Goal: Transaction & Acquisition: Purchase product/service

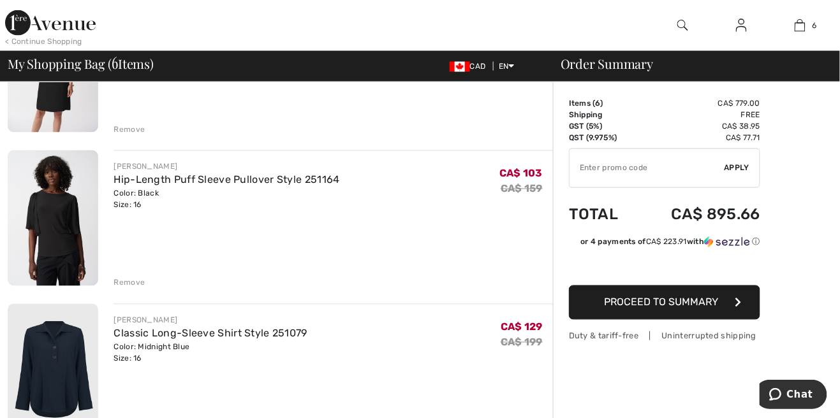
scroll to position [500, 0]
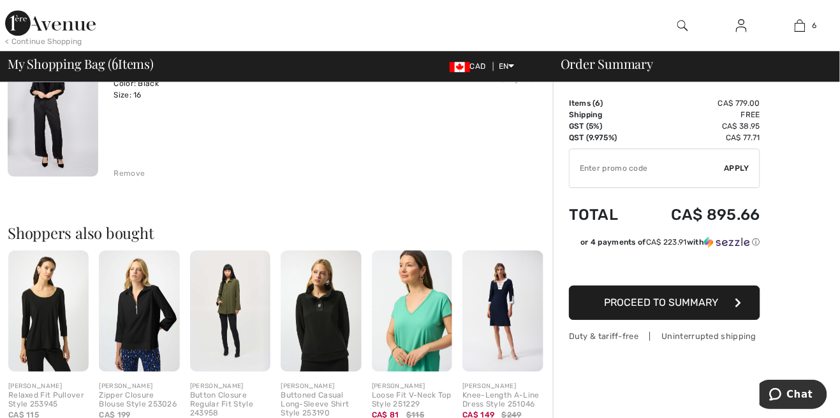
click at [122, 174] on div "Remove" at bounding box center [129, 173] width 31 height 11
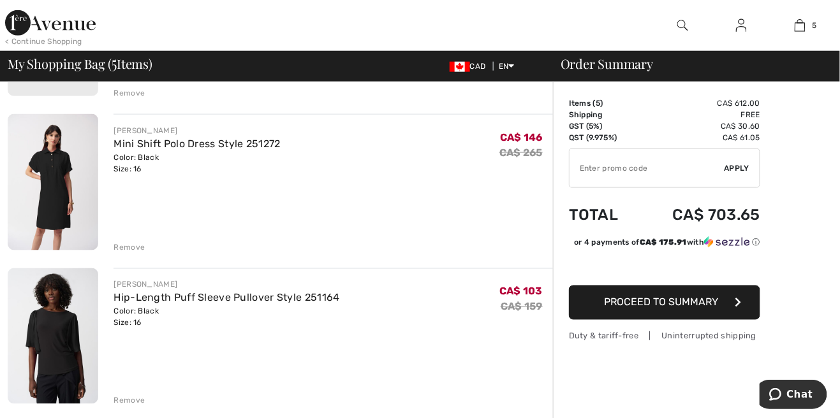
scroll to position [378, 0]
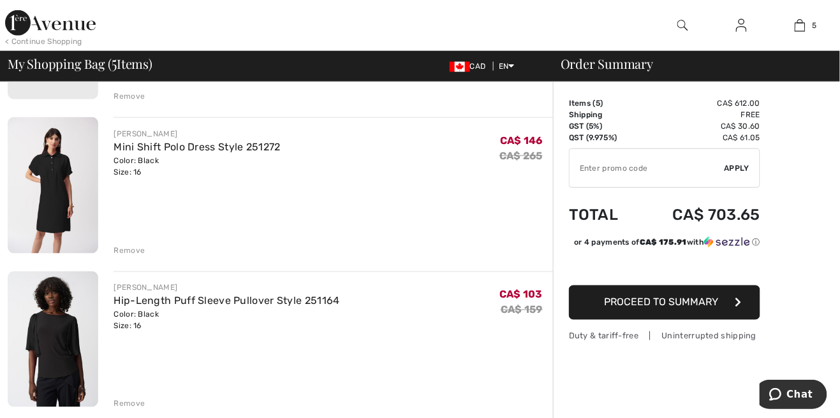
click at [128, 246] on div "Remove" at bounding box center [129, 250] width 31 height 11
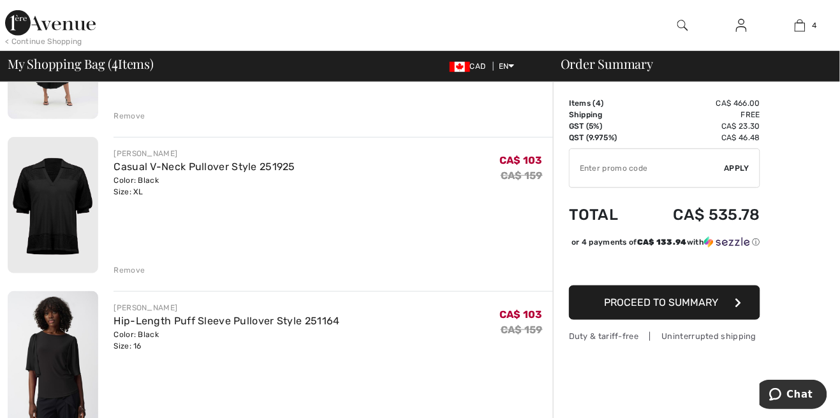
scroll to position [199, 0]
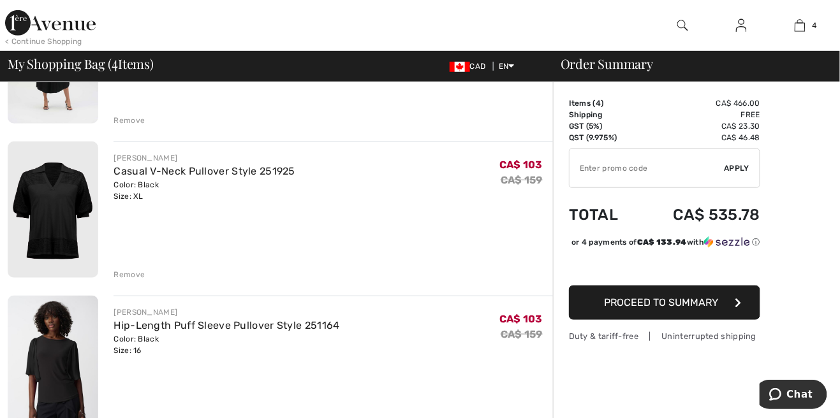
click at [127, 268] on div "Remove" at bounding box center [333, 274] width 439 height 14
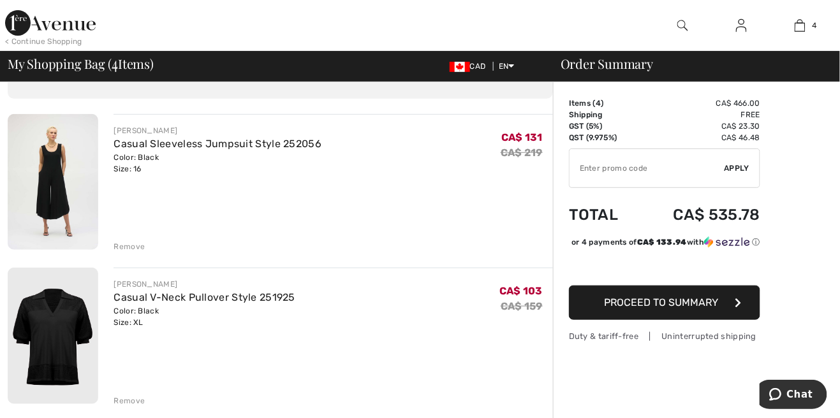
scroll to position [63, 0]
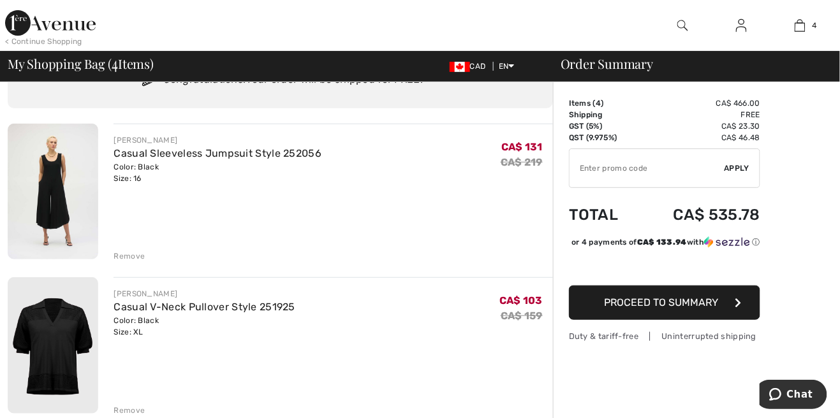
click at [124, 256] on div "Remove" at bounding box center [129, 256] width 31 height 11
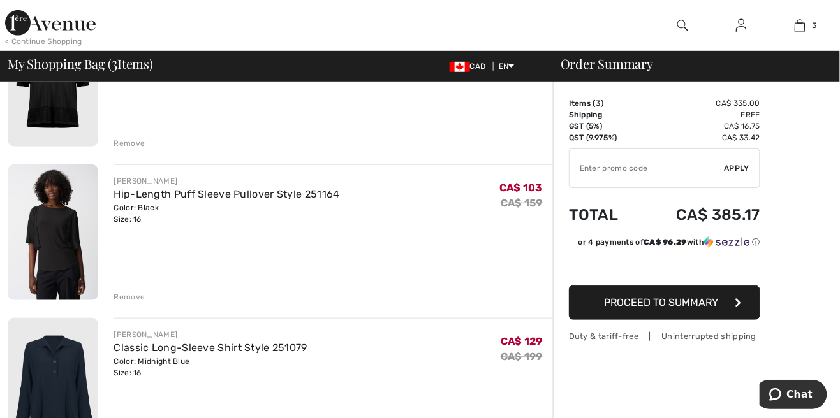
scroll to position [182, 0]
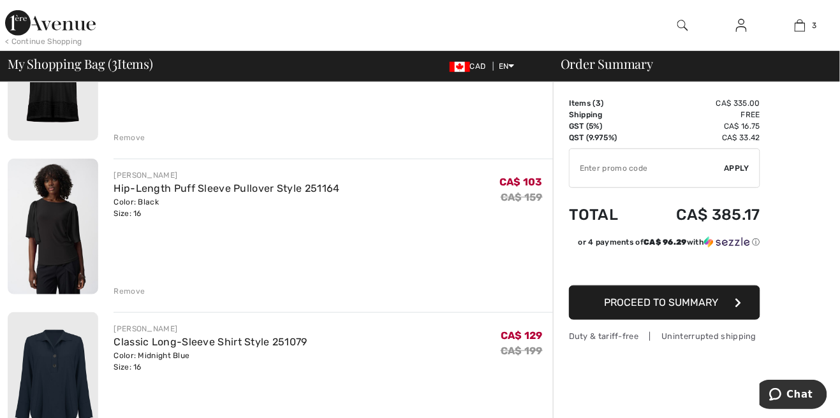
click at [122, 142] on div "Remove" at bounding box center [129, 137] width 31 height 11
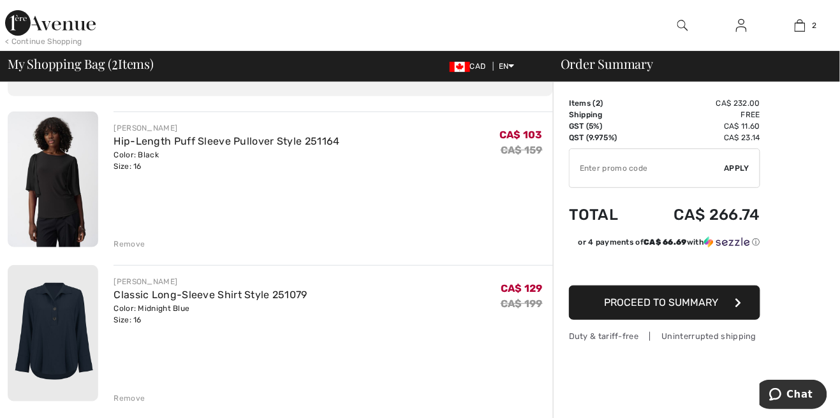
scroll to position [74, 0]
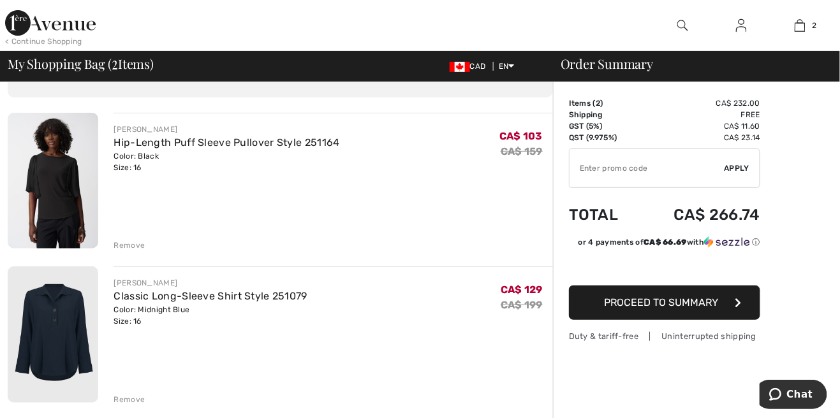
click at [47, 206] on img at bounding box center [53, 181] width 91 height 136
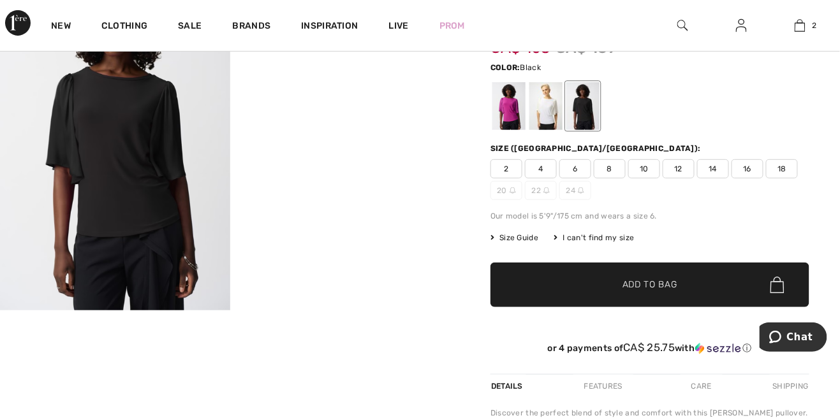
scroll to position [94, 0]
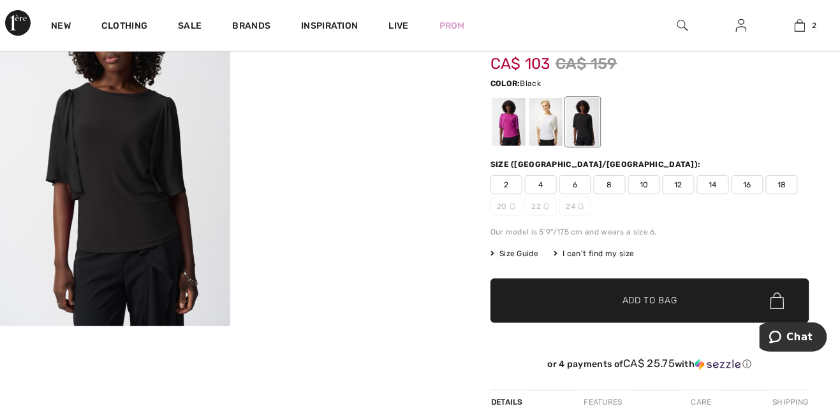
click at [88, 210] on img at bounding box center [115, 154] width 230 height 344
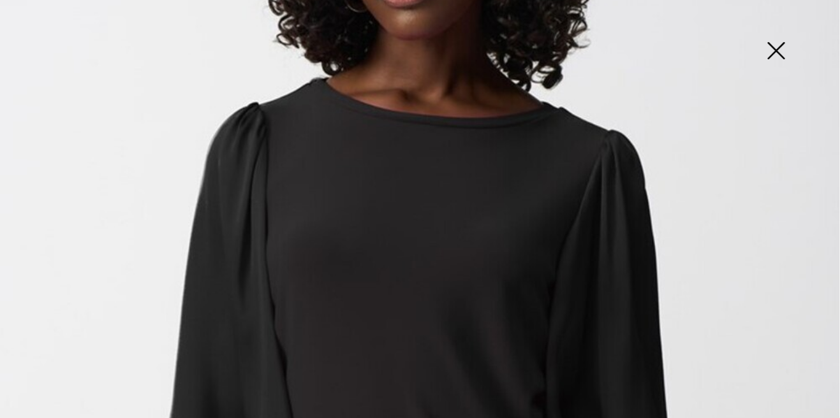
scroll to position [268, 0]
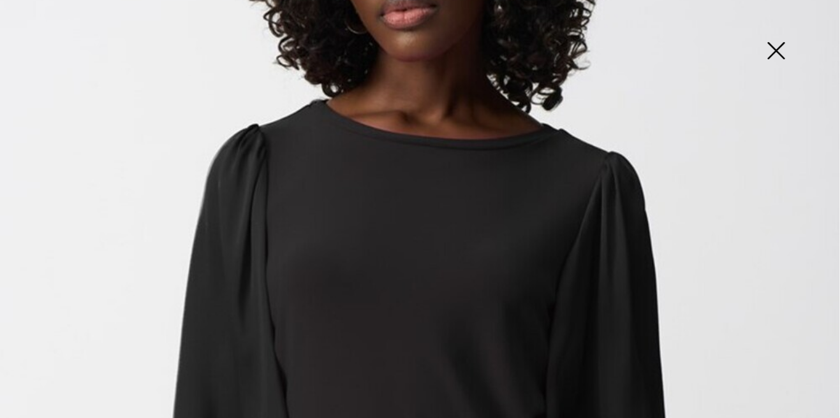
click at [767, 55] on img at bounding box center [776, 52] width 64 height 66
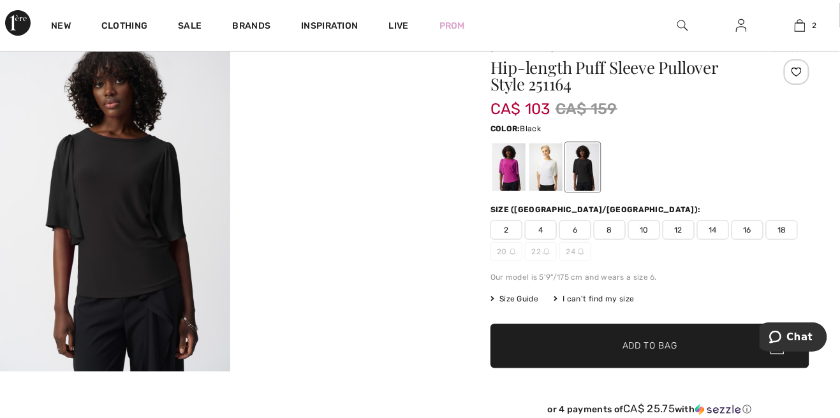
scroll to position [0, 0]
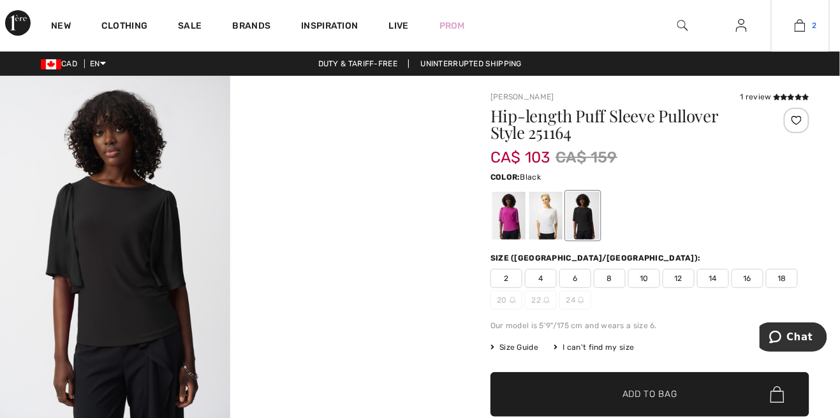
click at [811, 24] on link "2" at bounding box center [800, 25] width 57 height 15
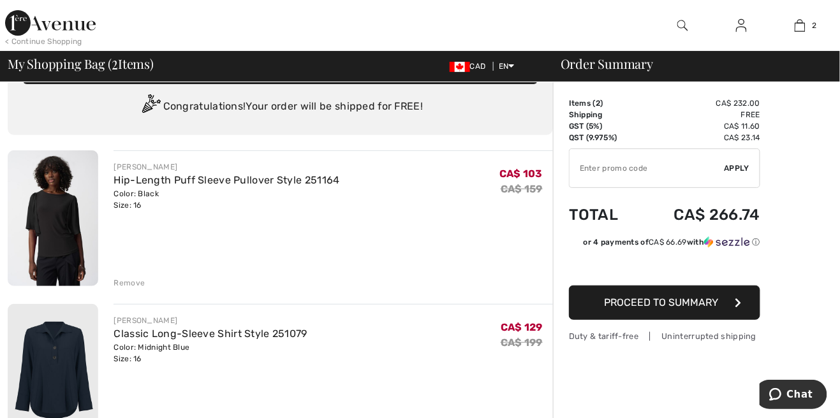
scroll to position [81, 0]
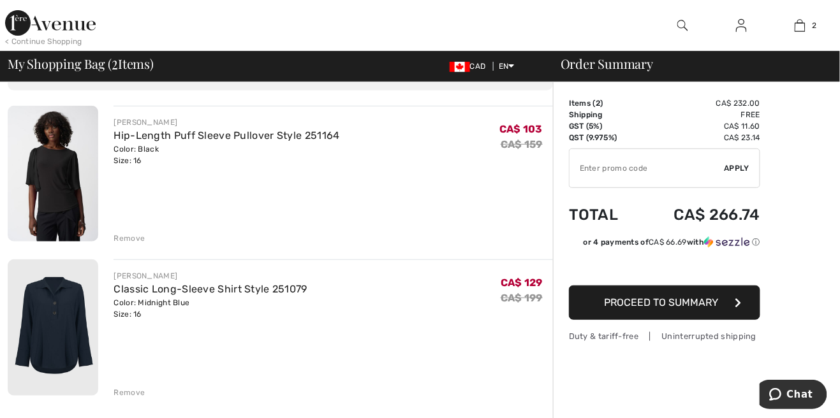
click at [55, 333] on img at bounding box center [53, 328] width 91 height 136
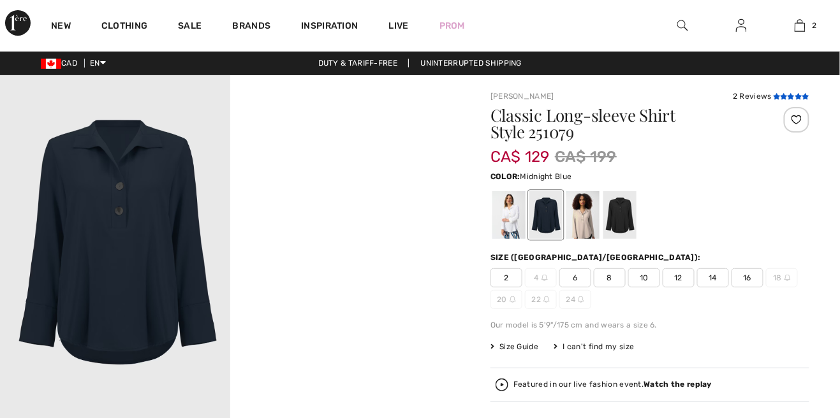
click at [791, 96] on icon at bounding box center [791, 96] width 7 height 6
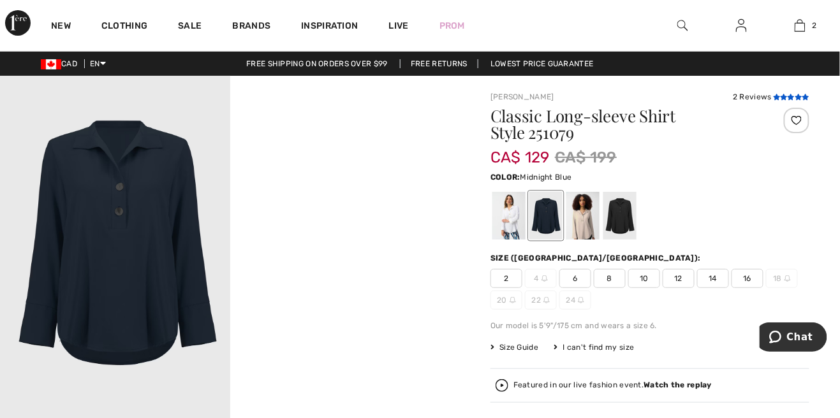
scroll to position [9, 0]
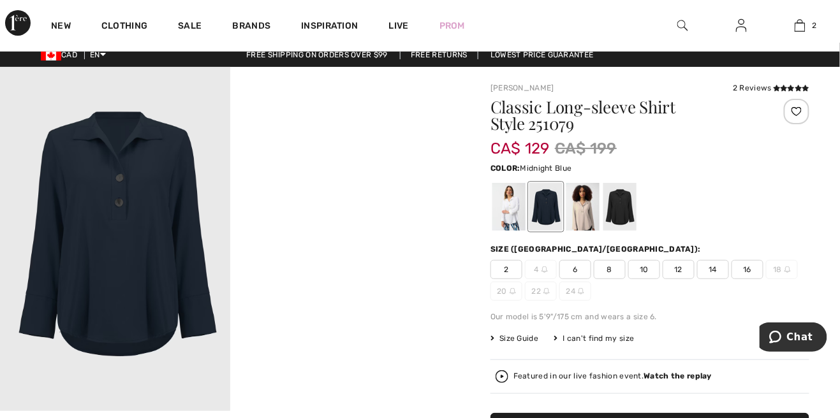
click at [629, 217] on div at bounding box center [619, 207] width 33 height 48
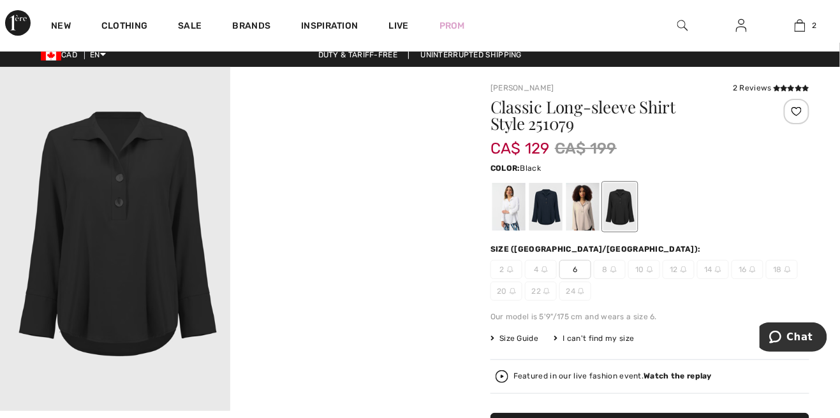
click at [548, 209] on div at bounding box center [545, 207] width 33 height 48
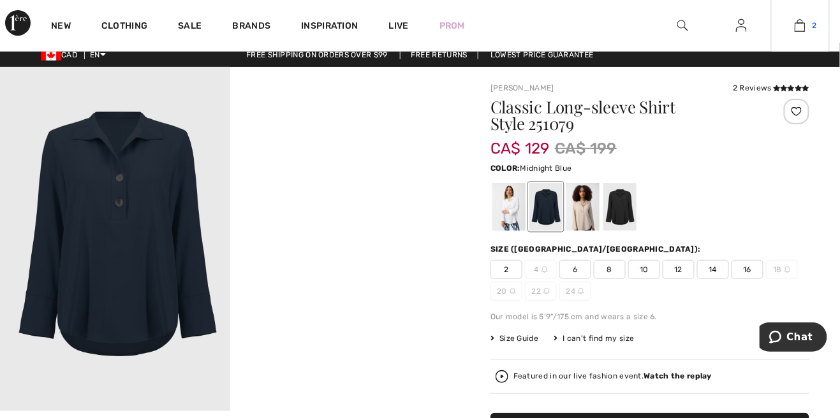
click at [806, 32] on img at bounding box center [800, 25] width 11 height 15
